Goal: Task Accomplishment & Management: Manage account settings

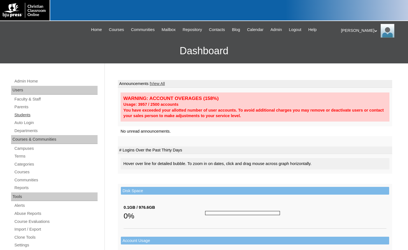
click at [26, 117] on link "Students" at bounding box center [56, 115] width 84 height 7
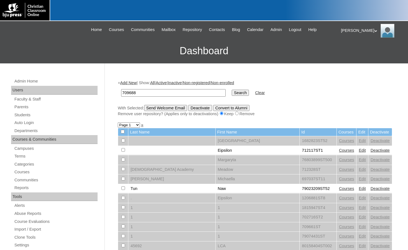
type input "709688"
click at [232, 90] on input "Search" at bounding box center [240, 93] width 17 height 6
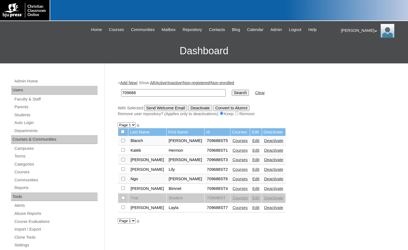
click at [232, 189] on link "Courses" at bounding box center [239, 188] width 15 height 4
click at [252, 190] on link "Edit" at bounding box center [255, 188] width 7 height 4
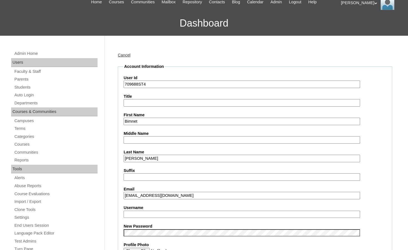
scroll to position [55, 0]
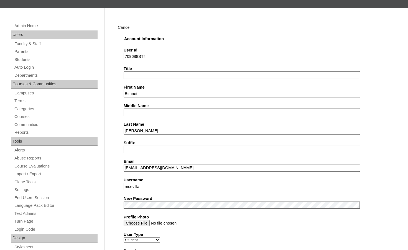
drag, startPoint x: 149, startPoint y: 186, endPoint x: 101, endPoint y: 185, distance: 48.8
type input "m"
type input "bimnet.sirak"
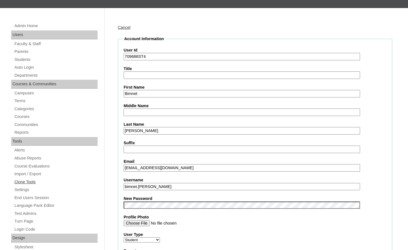
drag, startPoint x: 153, startPoint y: 186, endPoint x: 97, endPoint y: 181, distance: 56.5
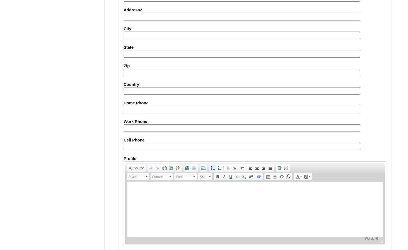
scroll to position [594, 0]
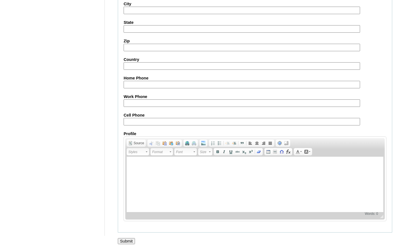
click at [126, 240] on input "Submit" at bounding box center [126, 241] width 17 height 6
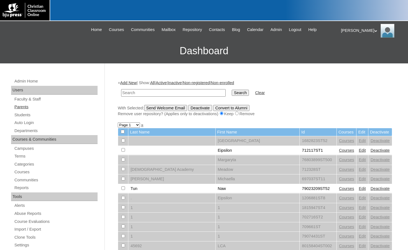
click at [40, 107] on link "Parents" at bounding box center [56, 107] width 84 height 7
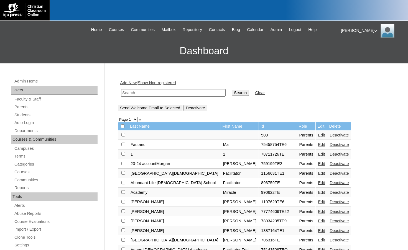
click at [142, 93] on input "text" at bounding box center [173, 92] width 104 height 7
type input "jesse"
click at [232, 90] on input "Search" at bounding box center [240, 93] width 17 height 6
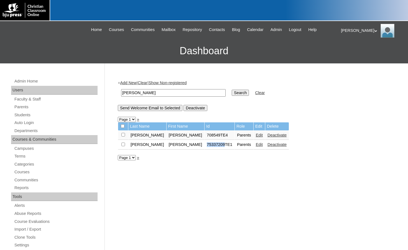
drag, startPoint x: 179, startPoint y: 145, endPoint x: 197, endPoint y: 147, distance: 17.6
click at [204, 147] on td "75337209TE1" at bounding box center [219, 144] width 30 height 9
copy td "75337209"
drag, startPoint x: 142, startPoint y: 95, endPoint x: 110, endPoint y: 93, distance: 32.8
click at [110, 93] on div "Admin Home Users Faculty & Staff Parents Students Auto Login Departments Course…" at bounding box center [204, 254] width 408 height 382
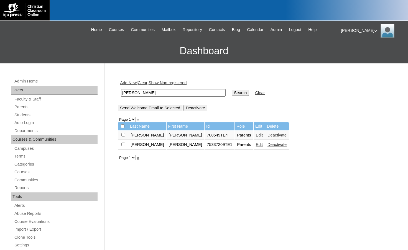
paste input "75337209"
type input "75337209"
click at [232, 94] on input "Search" at bounding box center [240, 93] width 17 height 6
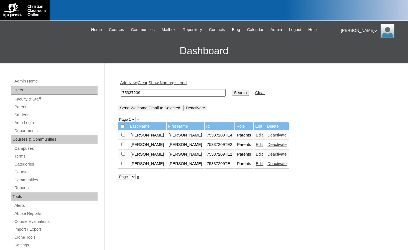
click at [256, 155] on link "Edit" at bounding box center [259, 154] width 7 height 4
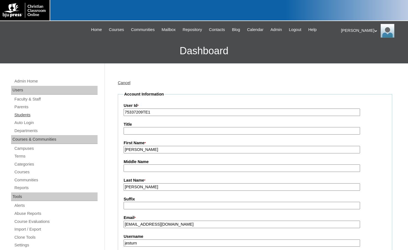
click at [41, 114] on link "Students" at bounding box center [56, 115] width 84 height 7
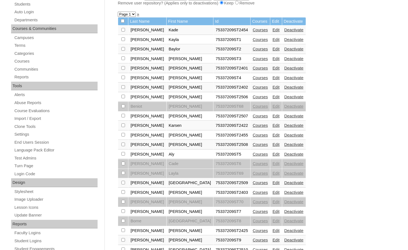
scroll to position [83, 0]
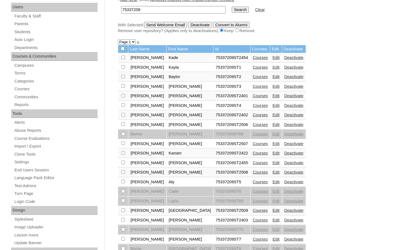
click at [130, 44] on select "Page 1 Page 2 Page 3 Page 4 Page 5" at bounding box center [127, 41] width 18 height 5
select select "admin_students.php?q=75337209&submit=Search&page=4"
click at [118, 40] on select "Page 1 Page 2 Page 3 Page 4 Page 5" at bounding box center [127, 41] width 18 height 5
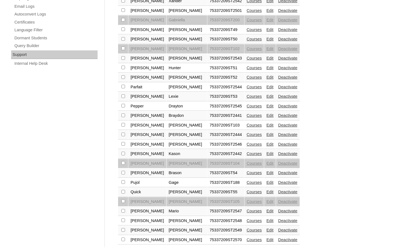
scroll to position [381, 0]
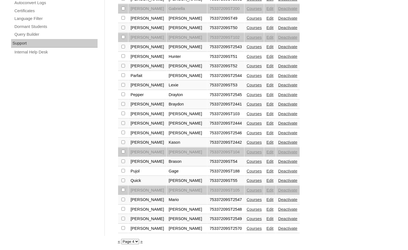
click at [140, 241] on link "»" at bounding box center [141, 241] width 2 height 4
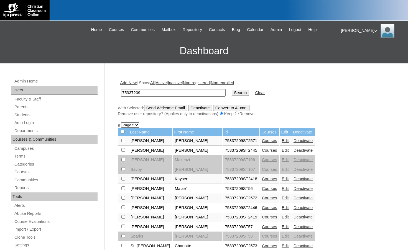
click at [135, 83] on link "Add New" at bounding box center [128, 83] width 16 height 4
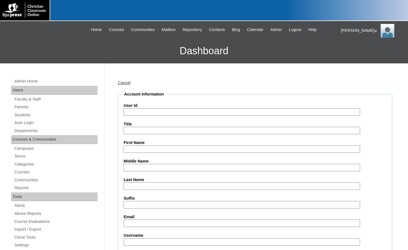
click at [151, 111] on input "User Id" at bounding box center [242, 111] width 236 height 7
paste input "75337209"
type input "75337209ST1031"
click at [176, 147] on input "First Name" at bounding box center [242, 148] width 236 height 7
type input "Cassey"
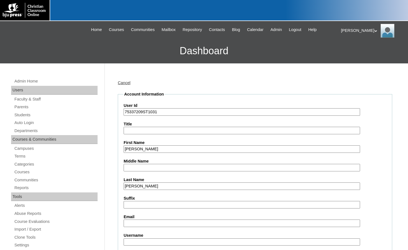
type input "Scott"
click at [178, 169] on input "Middle Name" at bounding box center [242, 167] width 236 height 7
type input "Verdin"
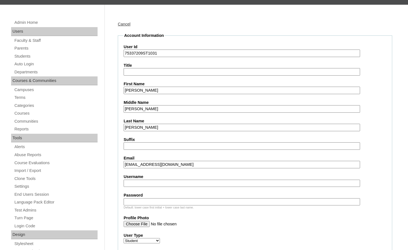
scroll to position [111, 0]
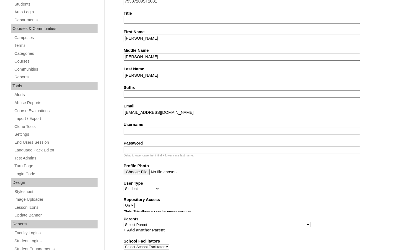
type input "casseyscott@covenantlionshouma.com"
click at [239, 224] on select "Select Parent , Fautanu, Ma 1, 1 23-24 accountMorgan, Jason 6th Street Mennonit…" at bounding box center [217, 224] width 187 height 5
select select "32787"
click at [253, 223] on div "Parents Select Parent , Fautanu, Ma 1, 1 23-24 accountMorgan, Jason 6th Street …" at bounding box center [255, 224] width 263 height 17
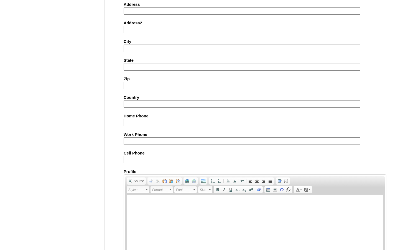
scroll to position [593, 0]
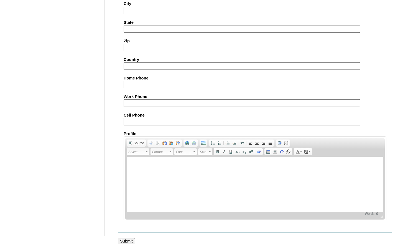
click at [129, 241] on input "Submit" at bounding box center [126, 241] width 17 height 6
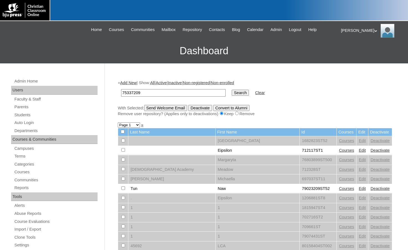
type input "75337209"
click at [232, 90] on input "Search" at bounding box center [240, 93] width 17 height 6
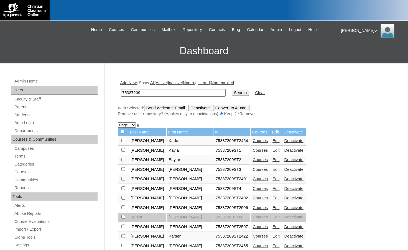
click at [127, 123] on select "Page 1 Page 2 Page 3 Page 4 Page 5" at bounding box center [127, 124] width 18 height 5
select select "admin_students.php?q=75337209&submit=Search&page=5"
click at [118, 123] on select "Page 1 Page 2 Page 3 Page 4 Page 5" at bounding box center [127, 124] width 18 height 5
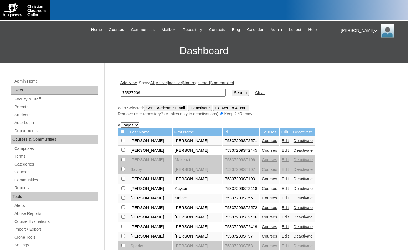
click at [262, 179] on link "Courses" at bounding box center [269, 179] width 15 height 4
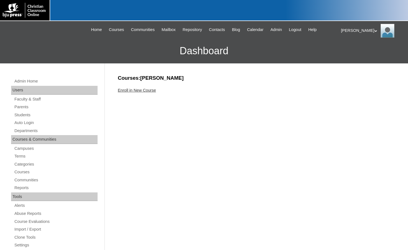
click at [154, 91] on link "Enroll in New Course" at bounding box center [137, 90] width 38 height 4
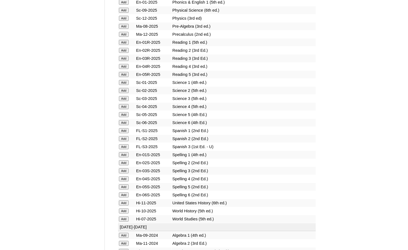
scroll to position [637, 0]
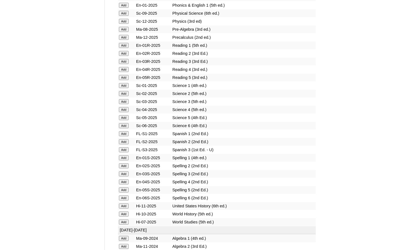
click at [127, 134] on input "Add" at bounding box center [124, 133] width 10 height 5
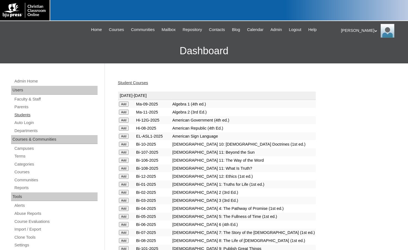
click at [47, 114] on link "Students" at bounding box center [56, 115] width 84 height 7
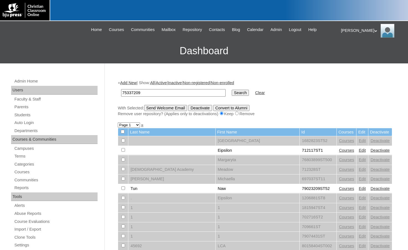
type input "75337209"
click at [232, 90] on input "Search" at bounding box center [240, 93] width 17 height 6
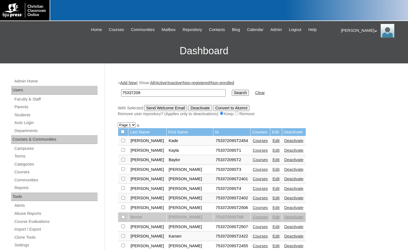
click at [127, 124] on select "Page 1 Page 2 Page 3 Page 4 Page 5" at bounding box center [127, 124] width 18 height 5
select select "admin_students.php?q=75337209&submit=Search&page=5"
click at [118, 123] on select "Page 1 Page 2 Page 3 Page 4 Page 5" at bounding box center [127, 124] width 18 height 5
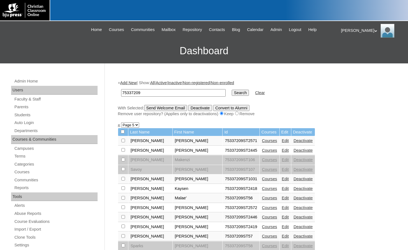
click at [123, 180] on input "checkbox" at bounding box center [123, 179] width 4 height 4
checkbox input "true"
click at [183, 110] on input "Send Welcome Email" at bounding box center [165, 108] width 43 height 6
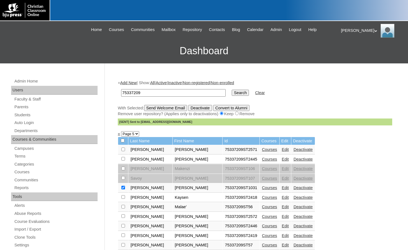
drag, startPoint x: 164, startPoint y: 92, endPoint x: 87, endPoint y: 91, distance: 77.0
type input "ziel"
click at [232, 90] on input "Search" at bounding box center [240, 93] width 17 height 6
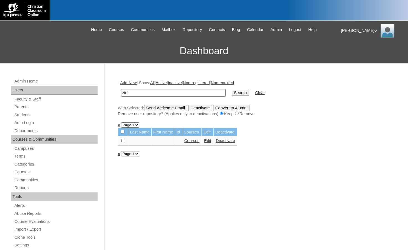
click at [131, 153] on select "Page 1" at bounding box center [130, 153] width 18 height 5
click at [121, 152] on select "Page 1" at bounding box center [130, 153] width 18 height 5
click at [118, 155] on link "«" at bounding box center [119, 154] width 2 height 4
drag, startPoint x: 143, startPoint y: 91, endPoint x: 95, endPoint y: 90, distance: 47.4
click at [95, 90] on div "Admin Home Users Faculty & Staff Parents Students Auto Login Departments Course…" at bounding box center [204, 254] width 408 height 382
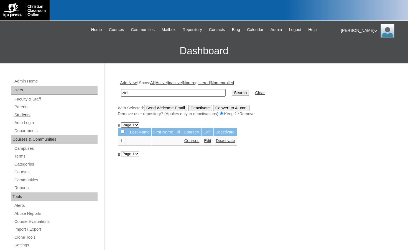
click at [52, 114] on link "Students" at bounding box center [56, 115] width 84 height 7
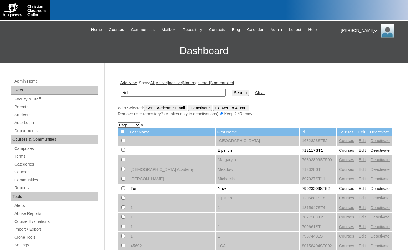
type input "ziel"
click at [232, 90] on input "Search" at bounding box center [240, 93] width 17 height 6
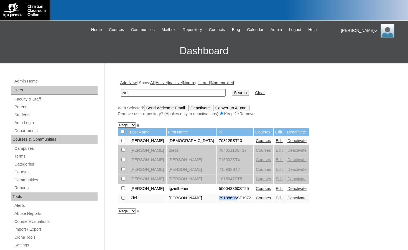
drag, startPoint x: 182, startPoint y: 199, endPoint x: 201, endPoint y: 201, distance: 19.0
click at [217, 201] on td "79188696ST1972" at bounding box center [235, 198] width 37 height 9
copy td "79188696"
drag, startPoint x: 160, startPoint y: 95, endPoint x: 104, endPoint y: 89, distance: 56.2
click at [104, 89] on div "Admin Home Users Faculty & Staff Parents Students Auto Login Departments Course…" at bounding box center [204, 254] width 408 height 382
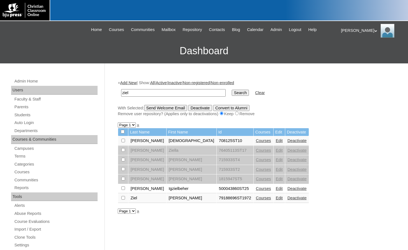
paste input "79188696"
type input "79188696"
click at [232, 94] on input "Search" at bounding box center [240, 93] width 17 height 6
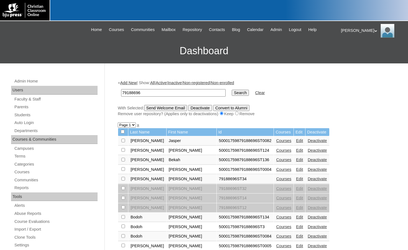
click at [276, 178] on link "Courses" at bounding box center [283, 179] width 15 height 4
click at [296, 178] on link "Edit" at bounding box center [299, 179] width 7 height 4
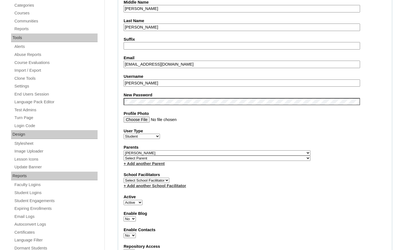
scroll to position [166, 0]
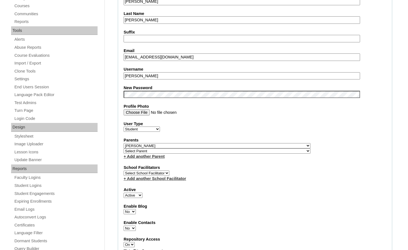
click at [246, 145] on select "Select Parent , Fautanu, Ma 1, 1 23-24 accountMorgan, Jason 6th Street Mennonit…" at bounding box center [217, 145] width 187 height 5
select select
click at [124, 143] on select "Select Parent , [GEOGRAPHIC_DATA], Ma 1, 1 23-24 accountMorgan, [PERSON_NAME] 6…" at bounding box center [217, 145] width 187 height 5
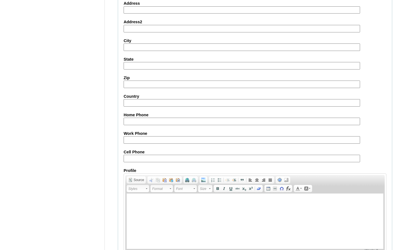
scroll to position [594, 0]
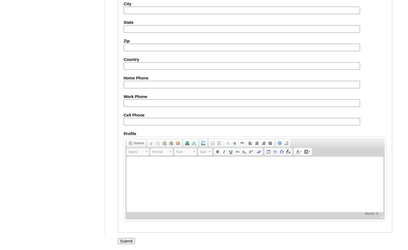
click at [129, 242] on input "Submit" at bounding box center [126, 241] width 17 height 6
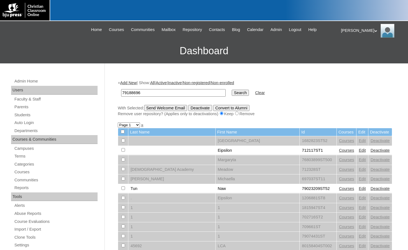
type input "79188696"
click at [232, 90] on input "Search" at bounding box center [240, 93] width 17 height 6
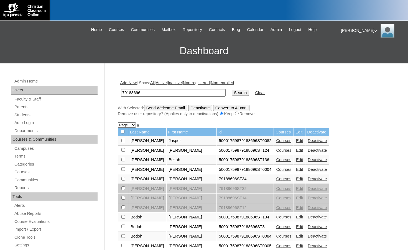
click at [308, 180] on link "Deactivate" at bounding box center [317, 179] width 19 height 4
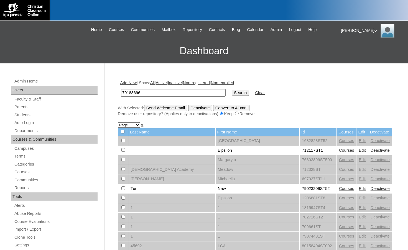
type input "79188696"
click at [232, 90] on input "Search" at bounding box center [240, 93] width 17 height 6
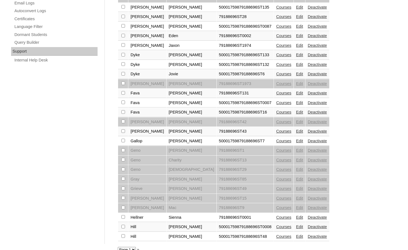
scroll to position [381, 0]
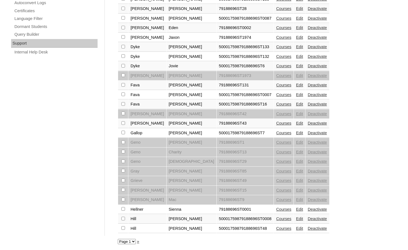
click at [296, 122] on link "Edit" at bounding box center [299, 123] width 7 height 4
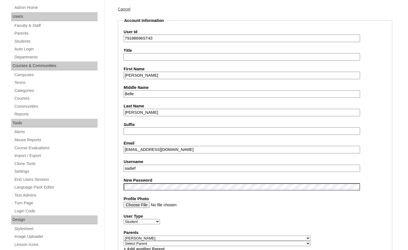
scroll to position [139, 0]
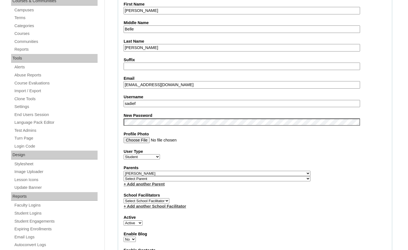
click at [247, 173] on select "Select Parent , Fautanu, Ma 1, 1 23-24 accountMorgan, Jason 6th Street Mennonit…" at bounding box center [217, 173] width 187 height 5
select select
click at [124, 171] on select "Select Parent , Fautanu, Ma 1, 1 23-24 accountMorgan, Jason 6th Street Mennonit…" at bounding box center [217, 173] width 187 height 5
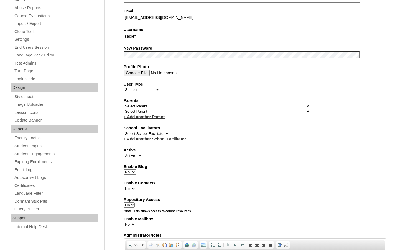
scroll to position [222, 0]
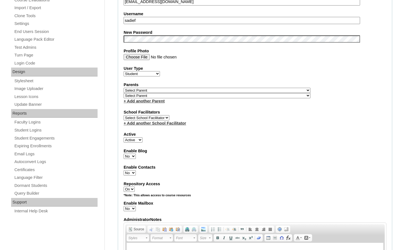
click at [136, 140] on select "Active Inactive" at bounding box center [133, 139] width 19 height 5
select select "0"
click at [124, 137] on select "Active Inactive" at bounding box center [133, 139] width 19 height 5
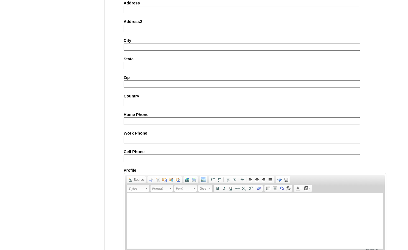
scroll to position [594, 0]
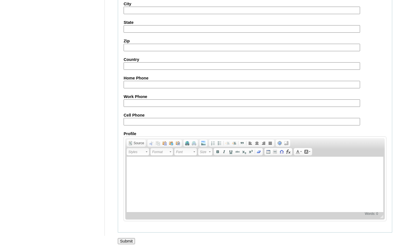
click at [130, 240] on input "Submit" at bounding box center [126, 241] width 17 height 6
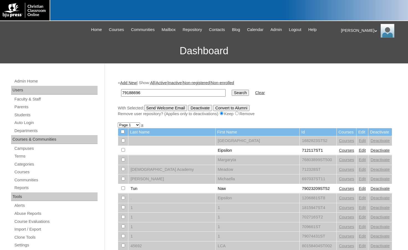
type input "79188696"
click at [232, 90] on input "Search" at bounding box center [240, 93] width 17 height 6
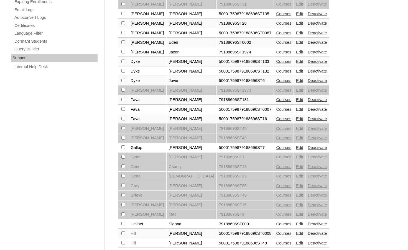
scroll to position [381, 0]
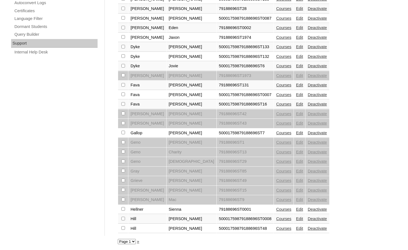
click at [130, 241] on select "Page 1 Page 2 Page 3" at bounding box center [127, 241] width 18 height 5
select select "admin_students.php?q=79188696&submit=Search&page=2"
click at [118, 239] on select "Page 1 Page 2 Page 3" at bounding box center [127, 241] width 18 height 5
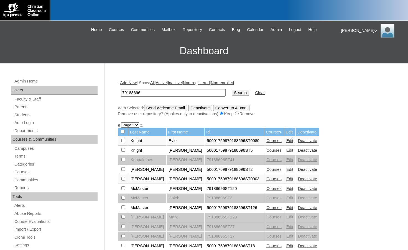
click at [286, 189] on link "Edit" at bounding box center [289, 188] width 7 height 4
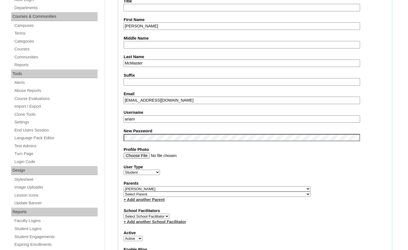
scroll to position [139, 0]
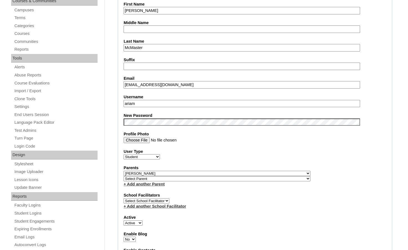
click at [242, 172] on select "Select Parent , [GEOGRAPHIC_DATA], Ma 1, 1 23-24 accountMorgan, [PERSON_NAME] 6…" at bounding box center [217, 173] width 187 height 5
select select
click at [124, 171] on select "Select Parent , Fautanu, Ma 1, 1 23-24 accountMorgan, Jason 6th Street Mennonit…" at bounding box center [217, 173] width 187 height 5
click at [135, 221] on select "Active Inactive" at bounding box center [133, 223] width 19 height 5
select select "0"
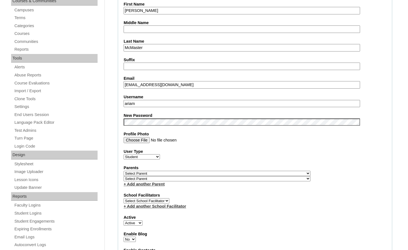
click at [124, 221] on select "Active Inactive" at bounding box center [133, 223] width 19 height 5
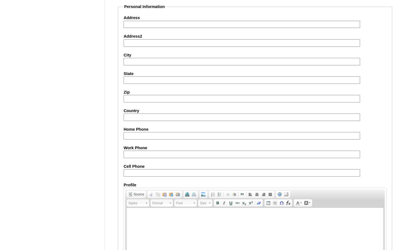
scroll to position [594, 0]
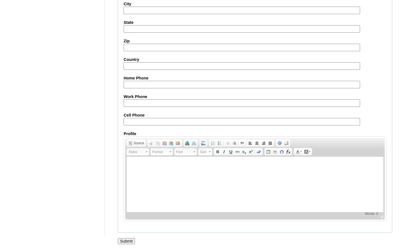
click at [127, 240] on input "Submit" at bounding box center [126, 241] width 17 height 6
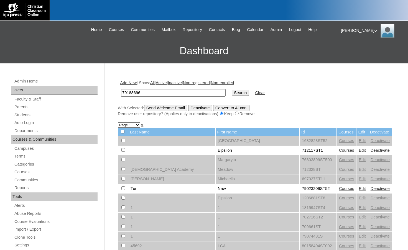
type input "79188696"
click at [232, 93] on input "Search" at bounding box center [240, 93] width 17 height 6
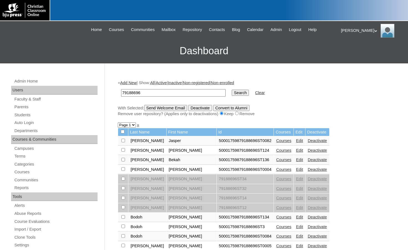
click at [128, 126] on select "Page 1 Page 2 Page 3" at bounding box center [127, 124] width 18 height 5
select select "admin_students.php?q=79188696&submit=Search&page=2"
click at [118, 123] on select "Page 1 Page 2 Page 3" at bounding box center [127, 124] width 18 height 5
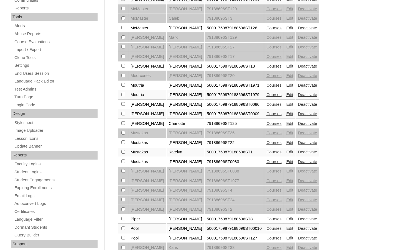
scroll to position [194, 0]
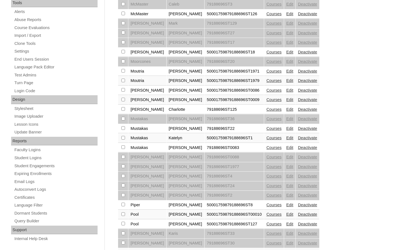
click at [286, 129] on link "Edit" at bounding box center [289, 128] width 7 height 4
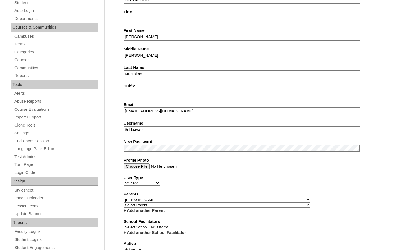
scroll to position [139, 0]
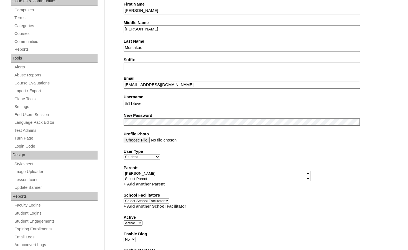
click at [247, 173] on select "Select Parent , [GEOGRAPHIC_DATA], Ma 1, 1 23-24 accountMorgan, [PERSON_NAME] 6…" at bounding box center [217, 173] width 187 height 5
select select
click at [124, 171] on select "Select Parent , [GEOGRAPHIC_DATA], Ma 1, 1 23-24 accountMorgan, [PERSON_NAME] 6…" at bounding box center [217, 173] width 187 height 5
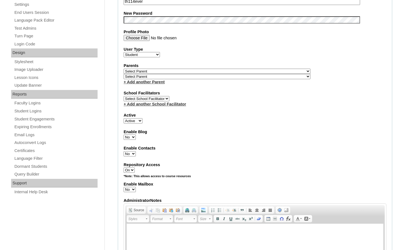
scroll to position [249, 0]
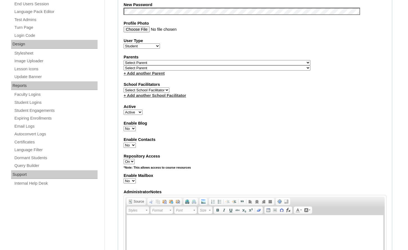
click at [136, 111] on select "Active Inactive" at bounding box center [133, 112] width 19 height 5
select select "0"
click at [124, 110] on select "Active Inactive" at bounding box center [133, 112] width 19 height 5
click at [111, 114] on div "Admin Home Users Faculty & Staff Parents Students Auto Login Departments Course…" at bounding box center [204, 201] width 408 height 774
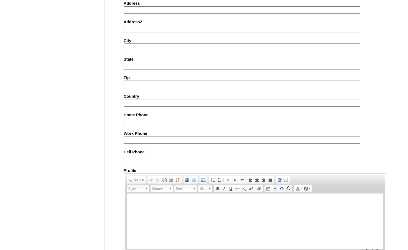
scroll to position [594, 0]
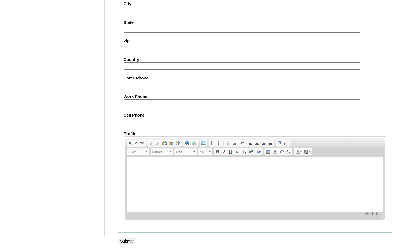
click at [130, 240] on input "Submit" at bounding box center [126, 241] width 17 height 6
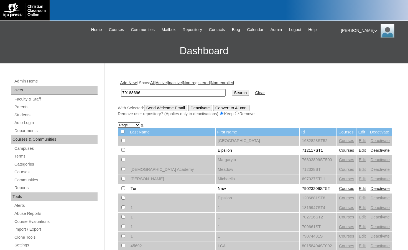
type input "79188696"
click at [232, 92] on input "Search" at bounding box center [240, 93] width 17 height 6
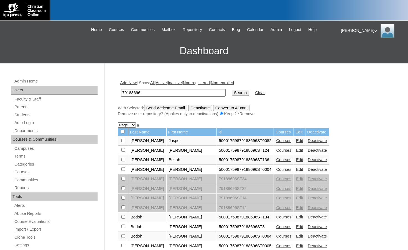
click at [131, 123] on select "Page 1 Page 2 Page 3" at bounding box center [127, 124] width 18 height 5
select select "admin_students.php?q=79188696&submit=Search&page=3"
click at [118, 123] on select "Page 1 Page 2 Page 3" at bounding box center [127, 124] width 18 height 5
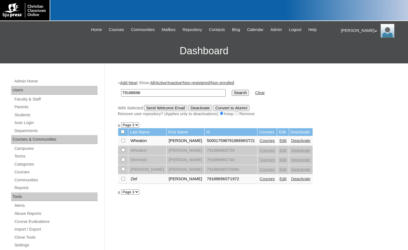
click at [279, 178] on link "Edit" at bounding box center [282, 179] width 7 height 4
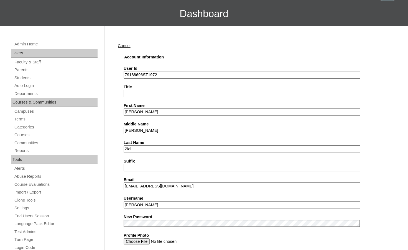
scroll to position [139, 0]
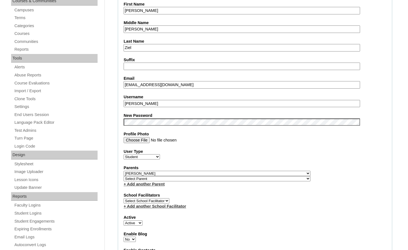
click at [246, 173] on select "Select Parent , Fautanu, Ma 1, 1 23-24 accountMorgan, Jason 6th Street Mennonit…" at bounding box center [217, 173] width 187 height 5
select select
click at [124, 171] on select "Select Parent , Fautanu, Ma 1, 1 23-24 accountMorgan, Jason 6th Street Mennonit…" at bounding box center [217, 173] width 187 height 5
click at [135, 223] on select "Active Inactive" at bounding box center [133, 223] width 19 height 5
select select "0"
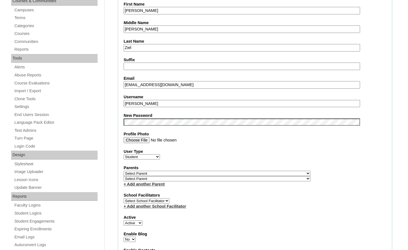
click at [124, 221] on select "Active Inactive" at bounding box center [133, 223] width 19 height 5
click at [119, 223] on fieldset "Account Information User Id 79188696ST1972 Title First Name Alexander Middle Na…" at bounding box center [255, 177] width 274 height 449
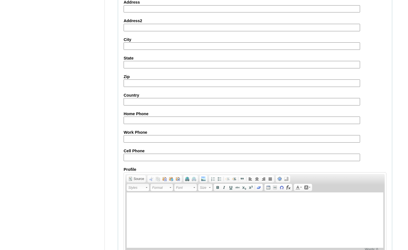
scroll to position [594, 0]
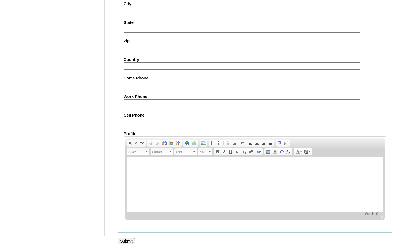
click at [126, 241] on input "Submit" at bounding box center [126, 241] width 17 height 6
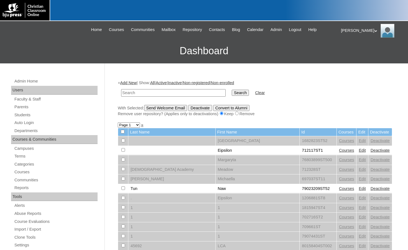
drag, startPoint x: 36, startPoint y: 114, endPoint x: 67, endPoint y: 108, distance: 31.7
click at [36, 114] on link "Students" at bounding box center [56, 115] width 84 height 7
type input "500051271"
click at [232, 94] on input "Search" at bounding box center [240, 93] width 17 height 6
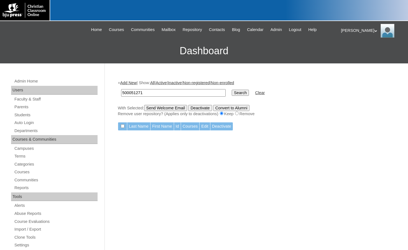
drag, startPoint x: 145, startPoint y: 94, endPoint x: 111, endPoint y: 87, distance: 35.5
click at [111, 87] on div "Admin Home Users Faculty & Staff Parents Students Auto Login Departments Course…" at bounding box center [204, 254] width 408 height 382
type input "ruiz"
click at [232, 90] on input "Search" at bounding box center [240, 93] width 17 height 6
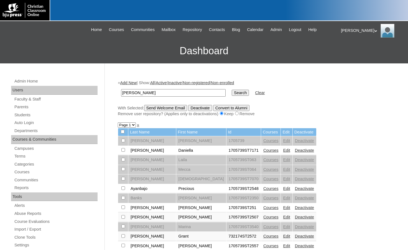
drag, startPoint x: 138, startPoint y: 94, endPoint x: 111, endPoint y: 94, distance: 26.9
type input "l"
type input "[PERSON_NAME]"
click at [232, 90] on input "Search" at bounding box center [240, 93] width 17 height 6
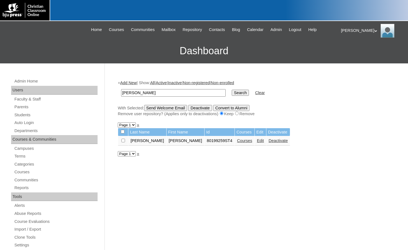
click at [237, 141] on link "Courses" at bounding box center [244, 141] width 15 height 4
drag, startPoint x: 179, startPoint y: 141, endPoint x: 197, endPoint y: 143, distance: 18.1
click at [204, 143] on td "80199259ST4" at bounding box center [219, 140] width 30 height 9
copy td "80199259"
click at [237, 141] on link "Courses" at bounding box center [244, 141] width 15 height 4
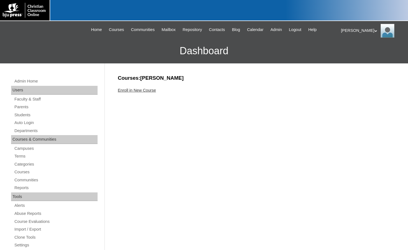
click at [139, 93] on div "Enroll in New Course" at bounding box center [255, 91] width 274 height 6
click at [141, 89] on link "Enroll in New Course" at bounding box center [137, 90] width 38 height 4
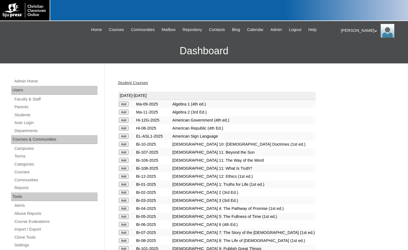
click at [126, 226] on input "Add" at bounding box center [124, 224] width 10 height 5
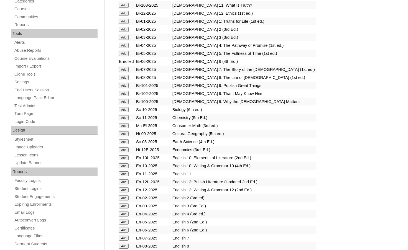
scroll to position [166, 0]
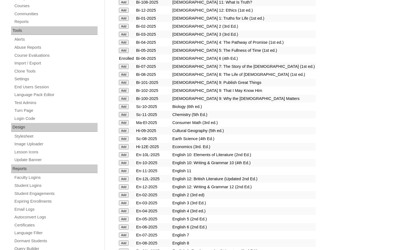
click at [124, 227] on input "Add" at bounding box center [124, 227] width 10 height 5
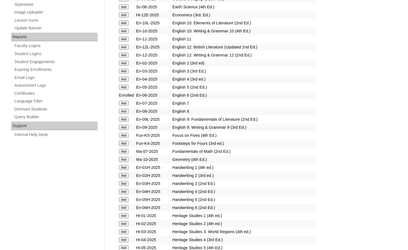
scroll to position [332, 0]
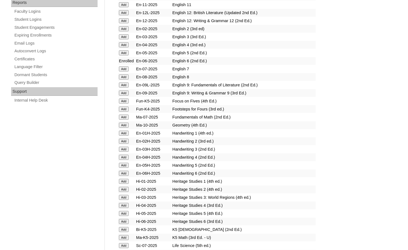
click at [127, 221] on input "Add" at bounding box center [124, 221] width 10 height 5
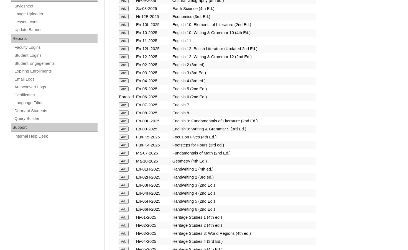
scroll to position [305, 0]
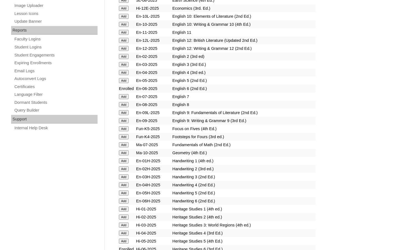
click at [126, 203] on input "Add" at bounding box center [124, 201] width 10 height 5
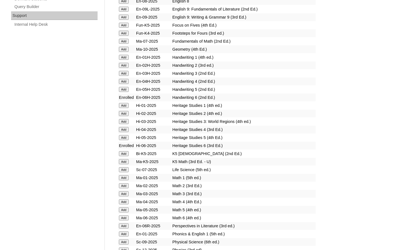
scroll to position [416, 0]
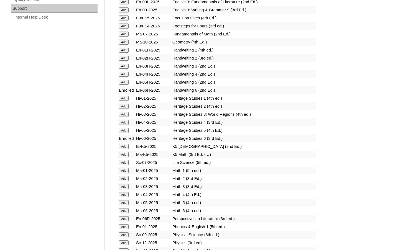
click at [128, 210] on input "Add" at bounding box center [124, 210] width 10 height 5
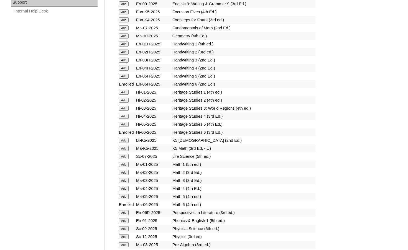
scroll to position [471, 0]
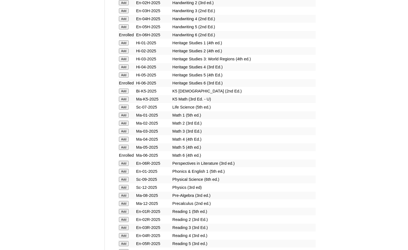
click at [124, 164] on input "Add" at bounding box center [124, 163] width 10 height 5
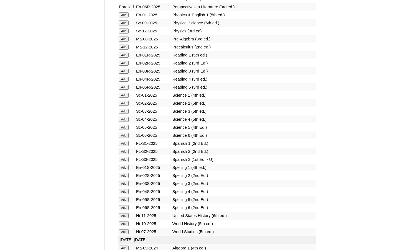
scroll to position [637, 0]
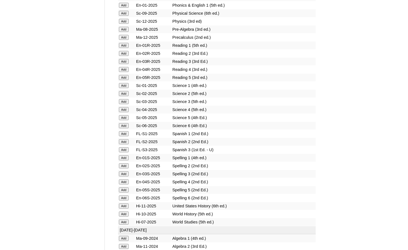
click at [127, 126] on input "Add" at bounding box center [124, 125] width 10 height 5
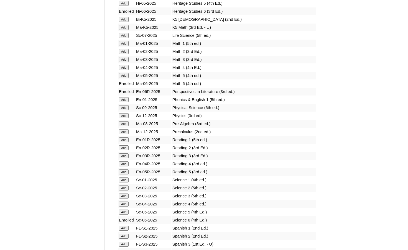
scroll to position [665, 0]
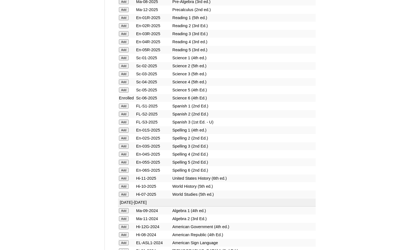
click at [126, 171] on input "Add" at bounding box center [124, 170] width 10 height 5
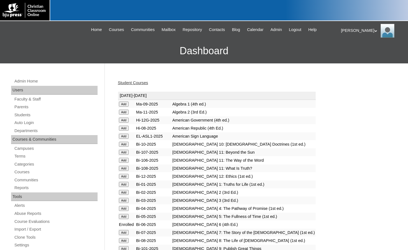
click at [144, 83] on link "Student Courses" at bounding box center [133, 83] width 30 height 4
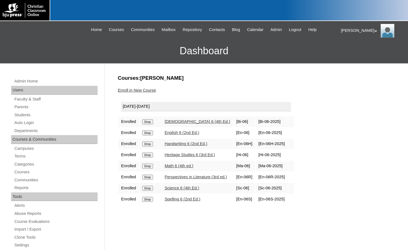
click at [282, 28] on span "Admin" at bounding box center [276, 30] width 12 height 6
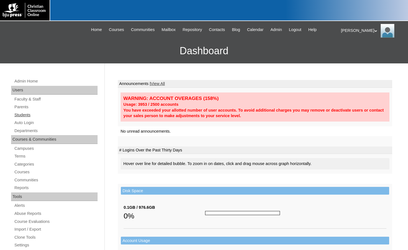
click at [30, 114] on link "Students" at bounding box center [56, 115] width 84 height 7
